Goal: Information Seeking & Learning: Find specific fact

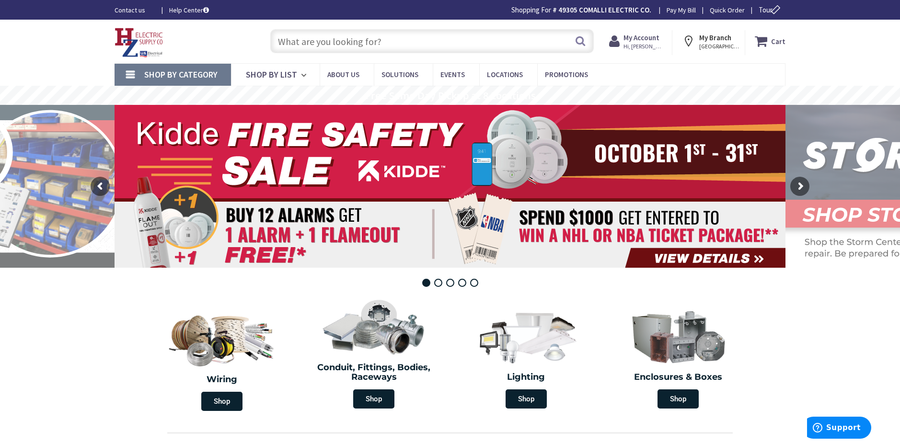
click at [307, 43] on input "text" at bounding box center [431, 41] width 323 height 24
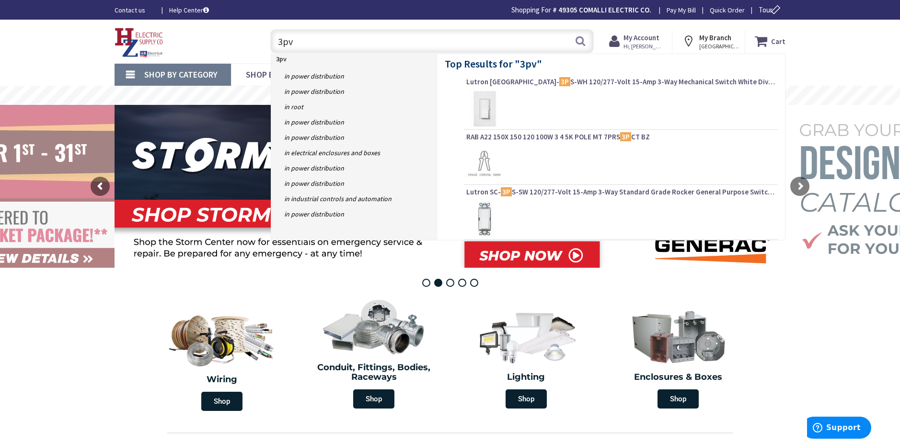
type input "3pvc"
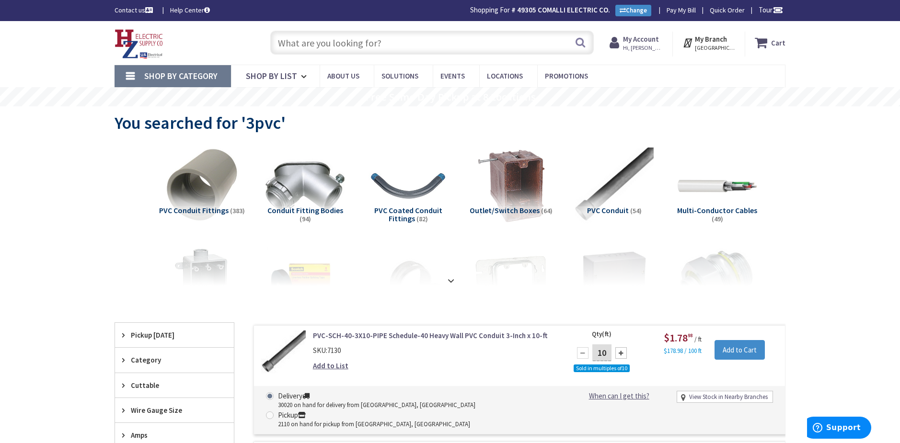
click at [306, 44] on input "text" at bounding box center [431, 43] width 323 height 24
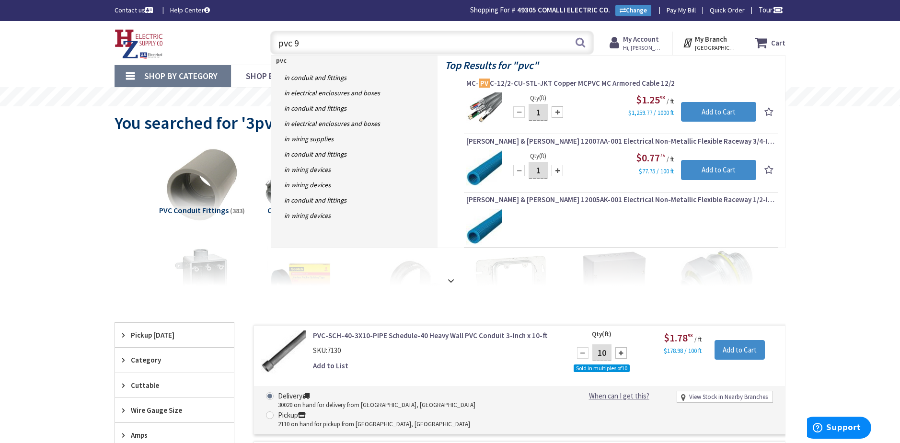
type input "pvc 90"
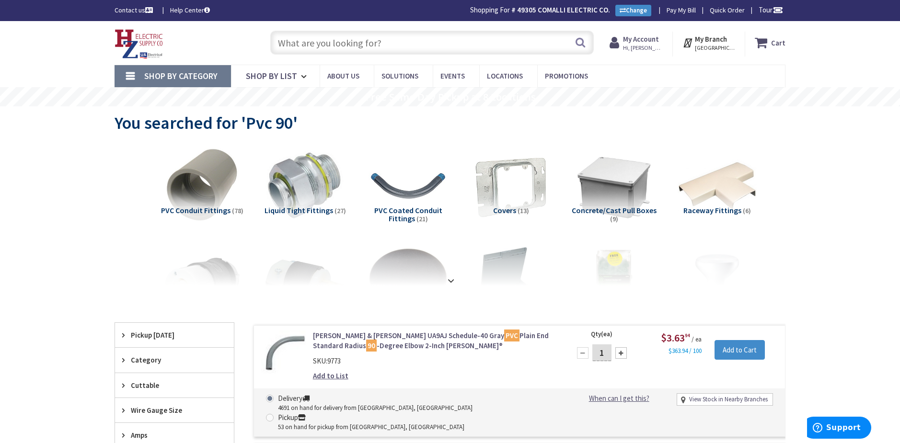
click at [324, 45] on input "text" at bounding box center [431, 43] width 323 height 24
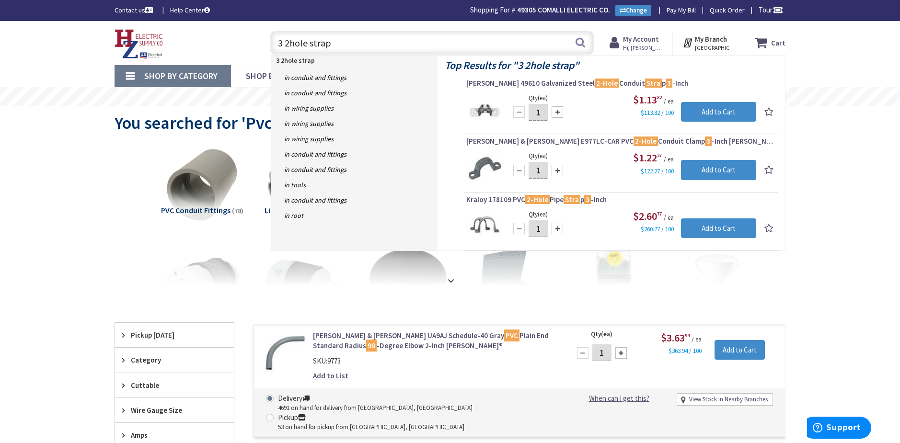
type input "3 2hole straps"
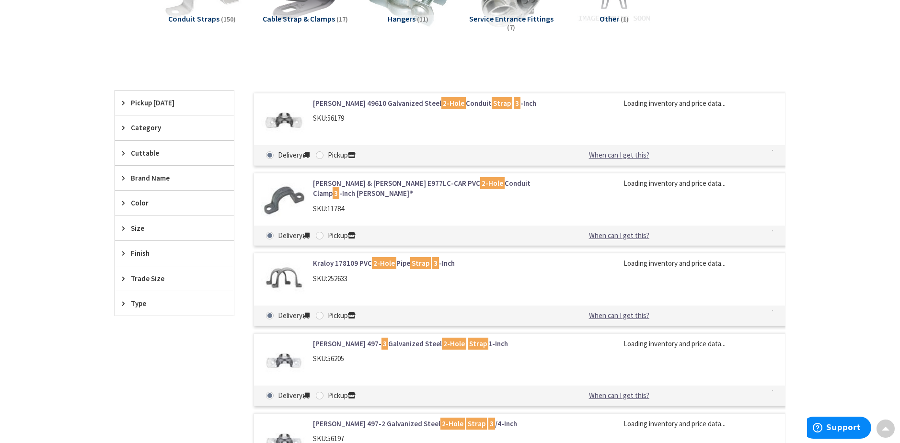
scroll to position [193, 0]
